Goal: Task Accomplishment & Management: Complete application form

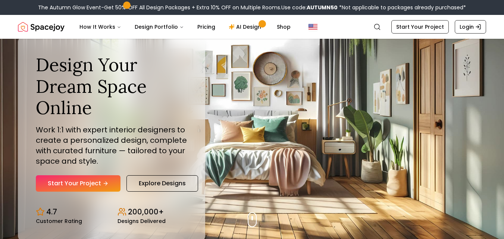
click at [80, 183] on link "Start Your Project" at bounding box center [78, 183] width 85 height 16
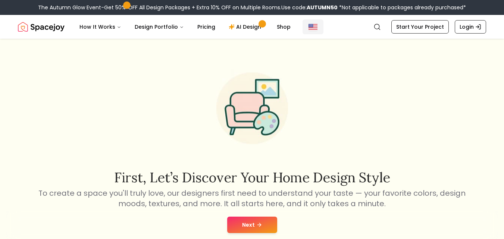
click at [308, 29] on img "Global" at bounding box center [312, 26] width 9 height 9
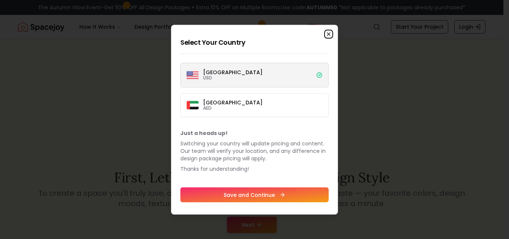
click at [329, 35] on icon "button" at bounding box center [329, 34] width 6 height 6
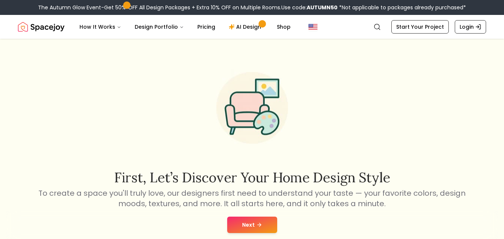
click at [266, 224] on button "Next" at bounding box center [252, 225] width 50 height 16
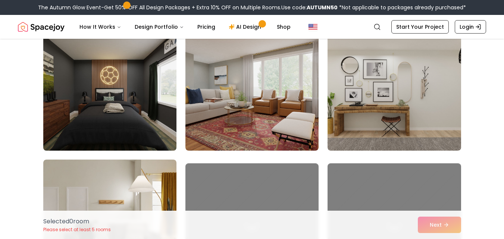
scroll to position [336, 0]
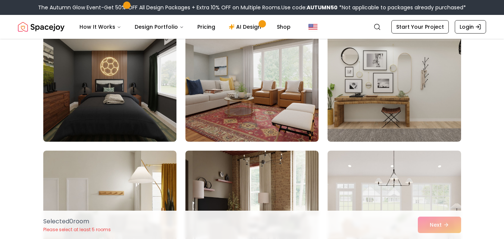
click at [145, 111] on img at bounding box center [110, 81] width 140 height 125
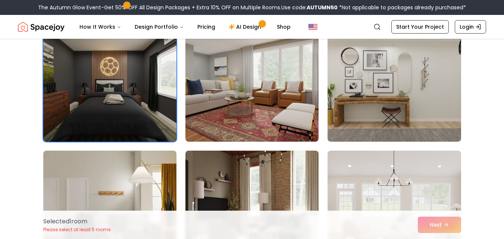
click at [155, 116] on img at bounding box center [110, 81] width 140 height 125
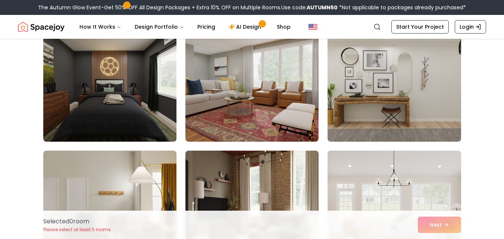
click at [154, 116] on img at bounding box center [110, 81] width 140 height 125
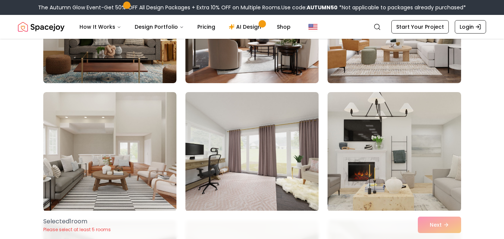
scroll to position [522, 0]
click at [255, 149] on img at bounding box center [252, 152] width 140 height 125
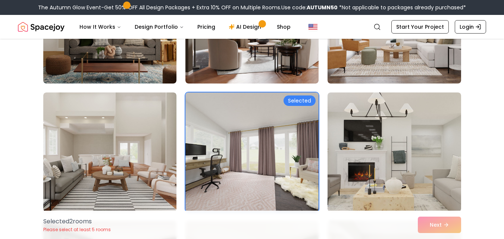
click at [424, 226] on div "Selected 2 room s Please select at least 5 rooms Next" at bounding box center [252, 225] width 430 height 28
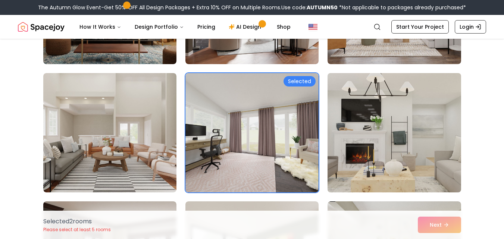
scroll to position [559, 0]
